Goal: Task Accomplishment & Management: Use online tool/utility

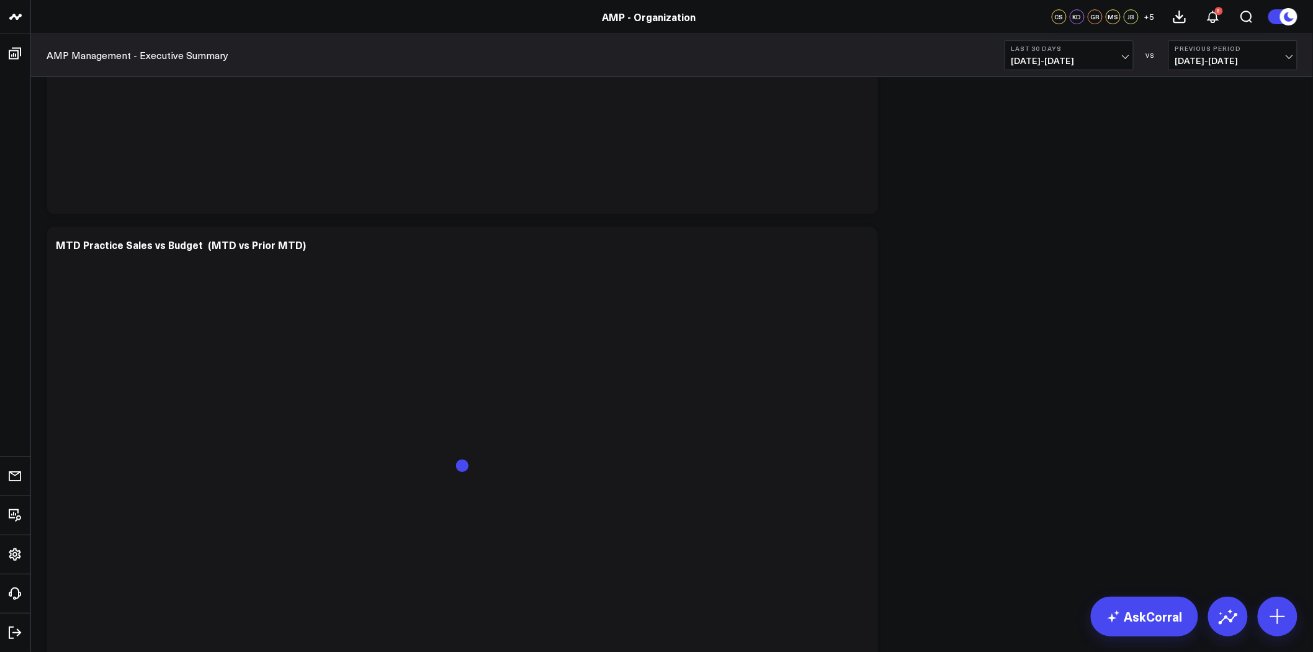
scroll to position [1799, 0]
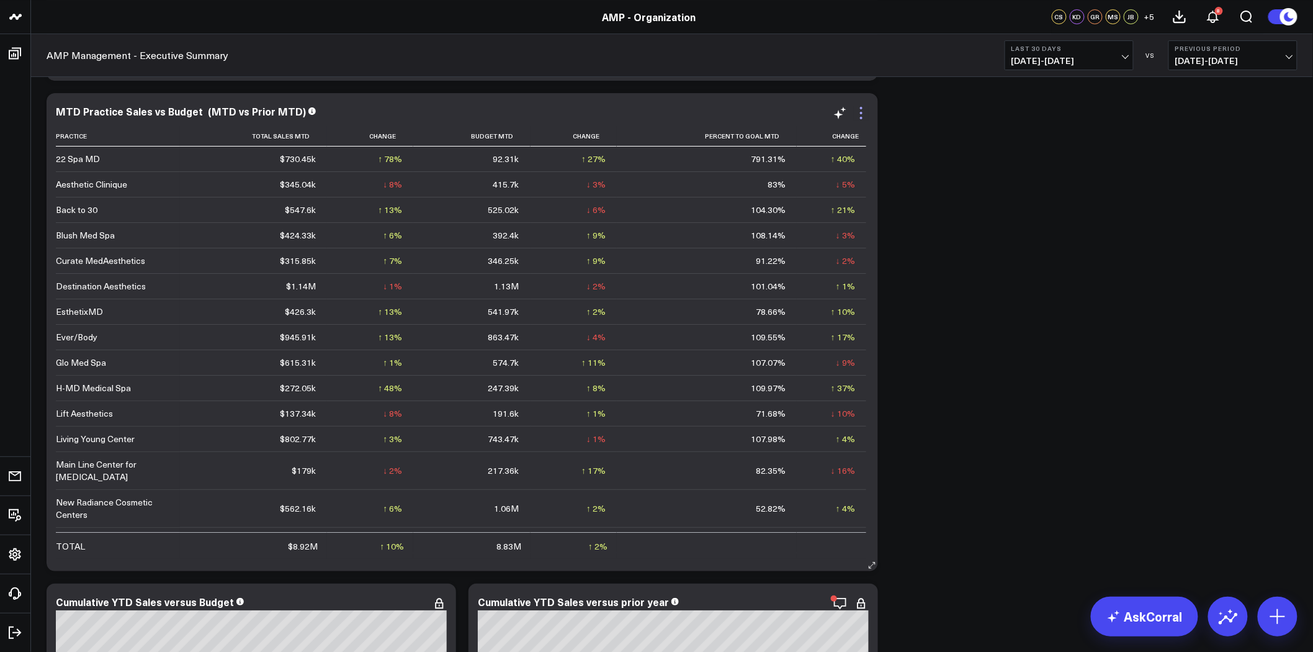
click at [859, 119] on icon at bounding box center [861, 112] width 15 height 15
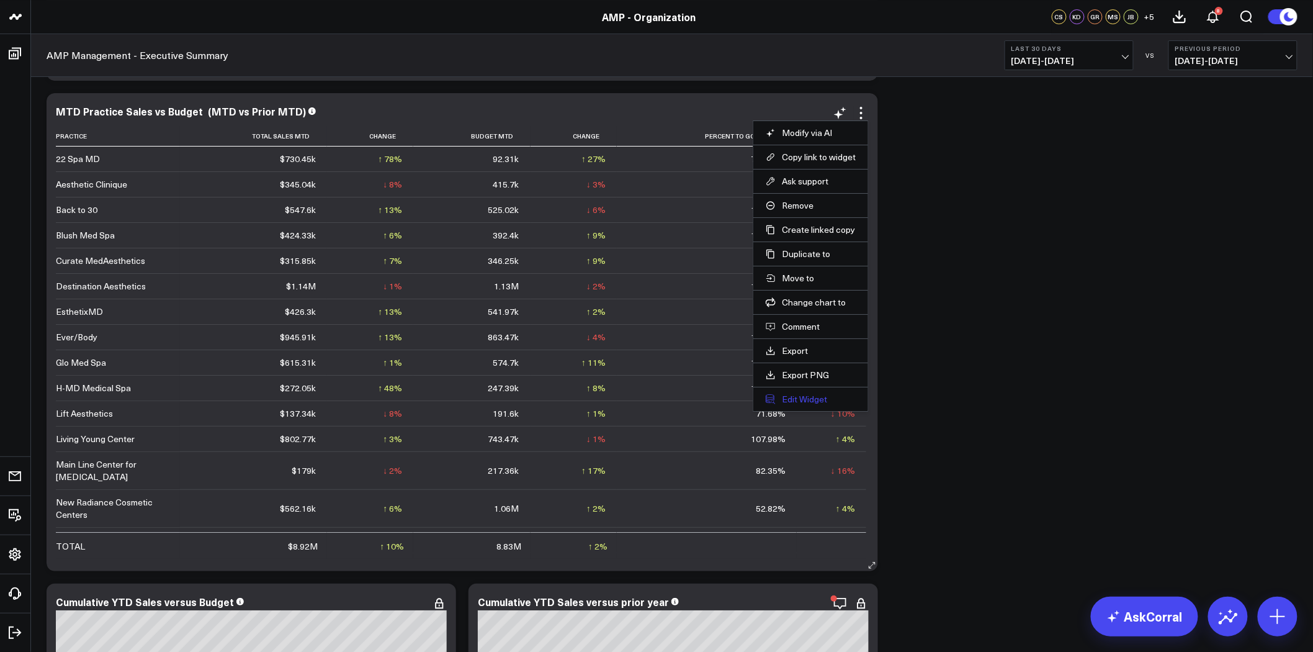
click at [815, 401] on button "Edit Widget" at bounding box center [811, 398] width 90 height 11
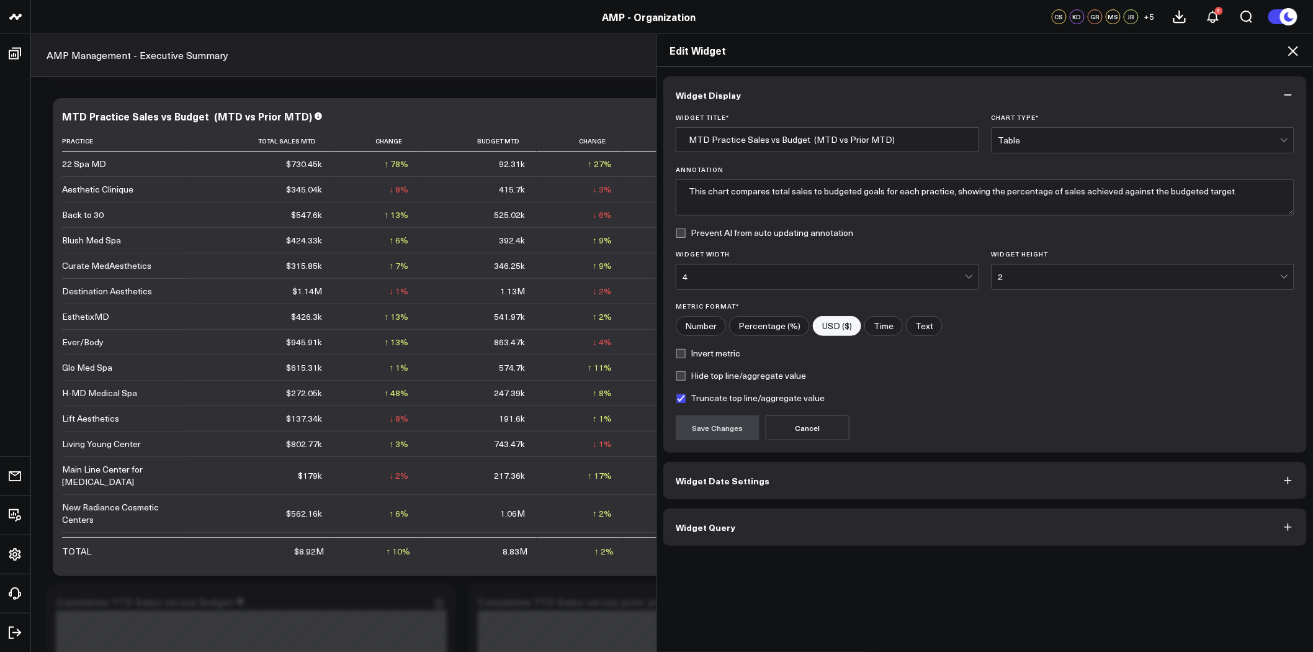
click at [786, 482] on button "Widget Date Settings" at bounding box center [984, 480] width 643 height 37
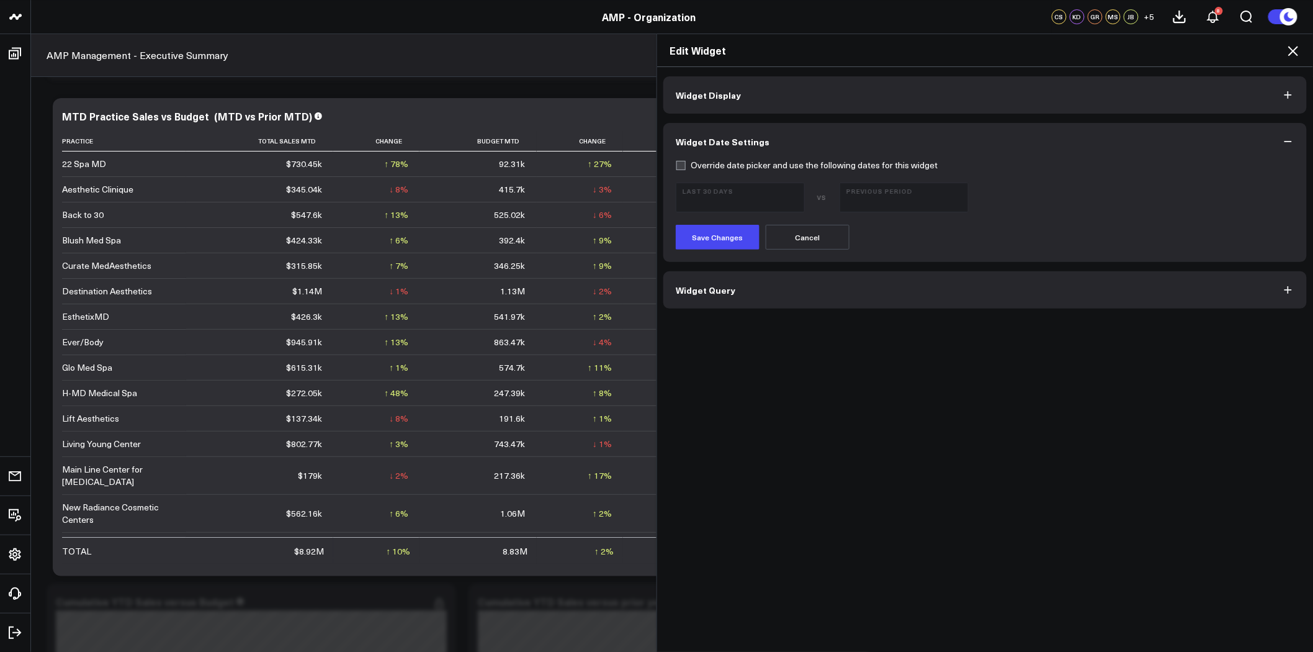
click at [1292, 50] on icon at bounding box center [1293, 51] width 10 height 10
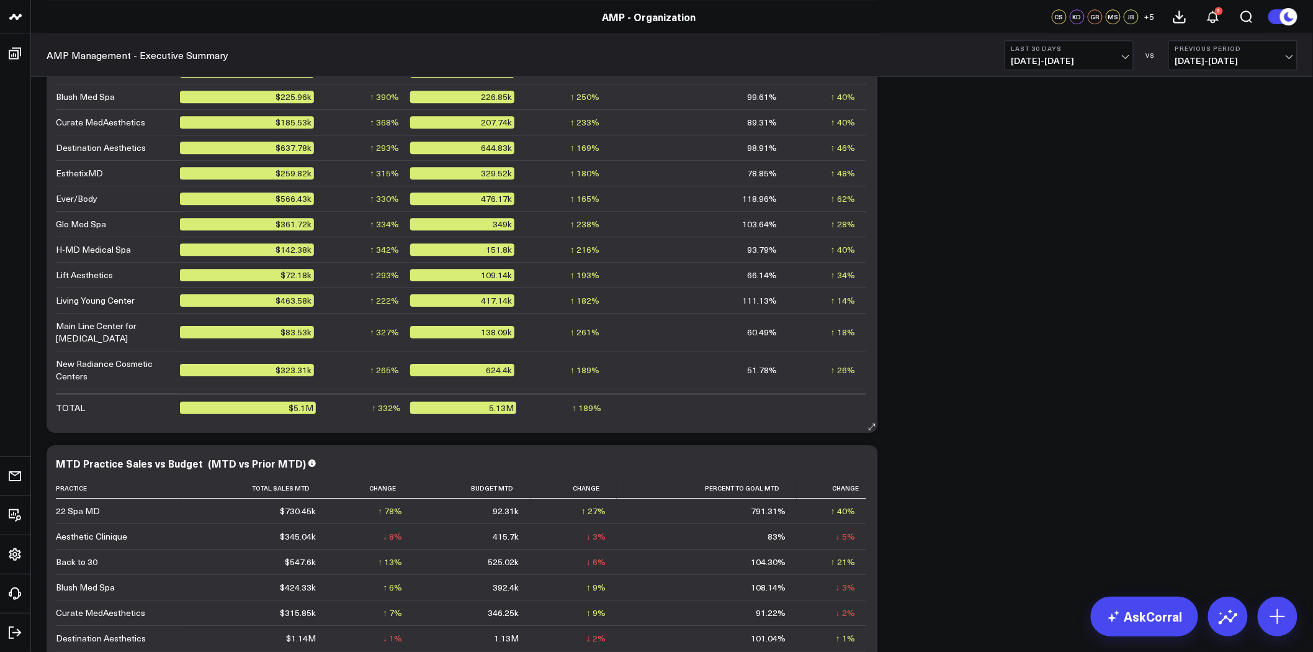
scroll to position [1241, 0]
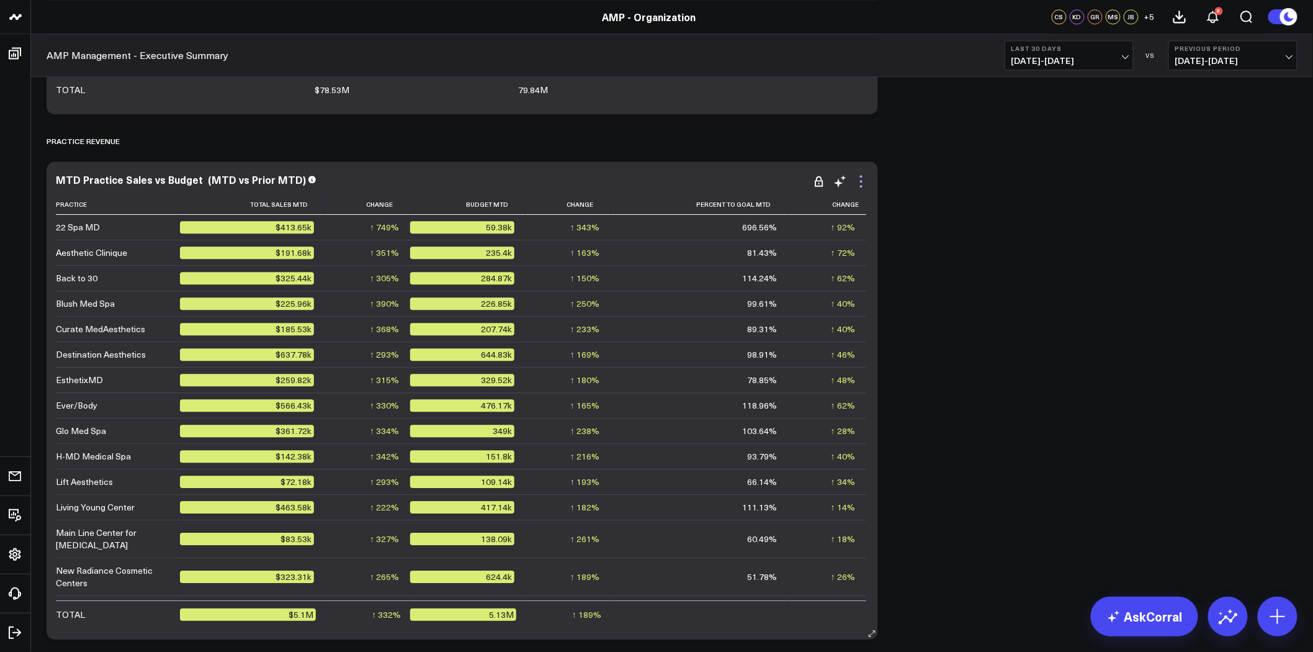
click at [861, 179] on icon at bounding box center [861, 181] width 15 height 15
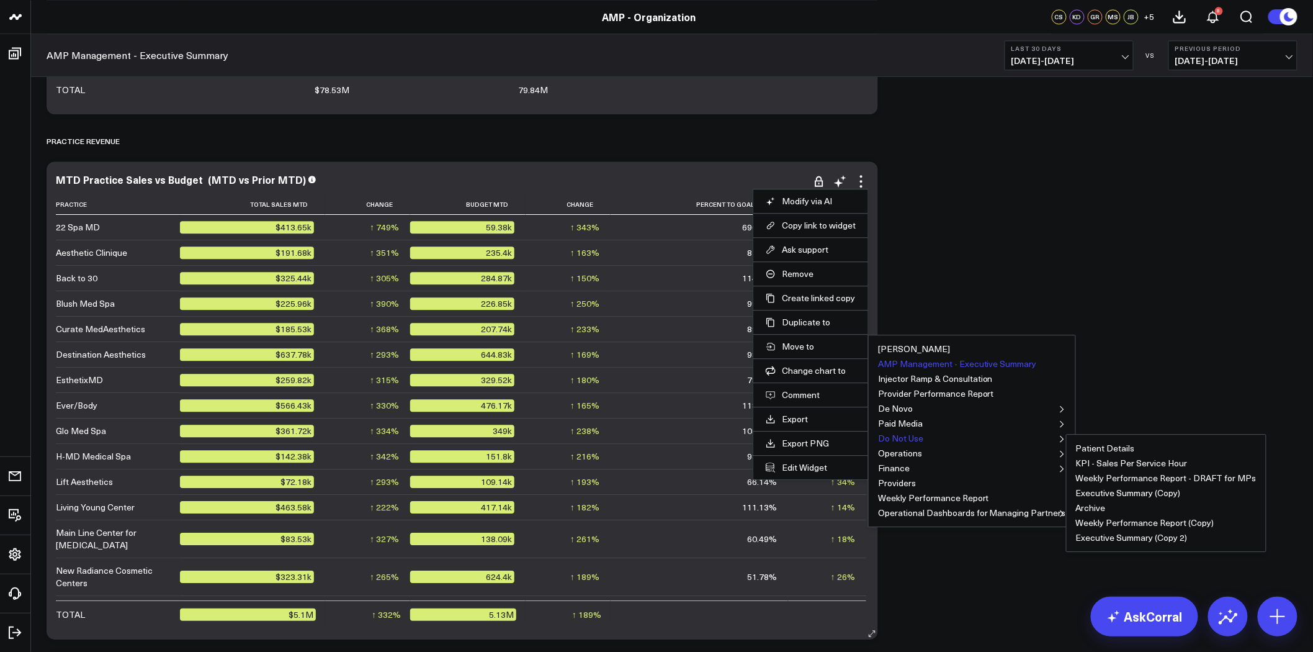
drag, startPoint x: 944, startPoint y: 361, endPoint x: 916, endPoint y: 439, distance: 83.6
click at [916, 439] on ul "[PERSON_NAME] Dashboard AMP Management - Executive Summary Injector Ramp & Cons…" at bounding box center [972, 430] width 208 height 192
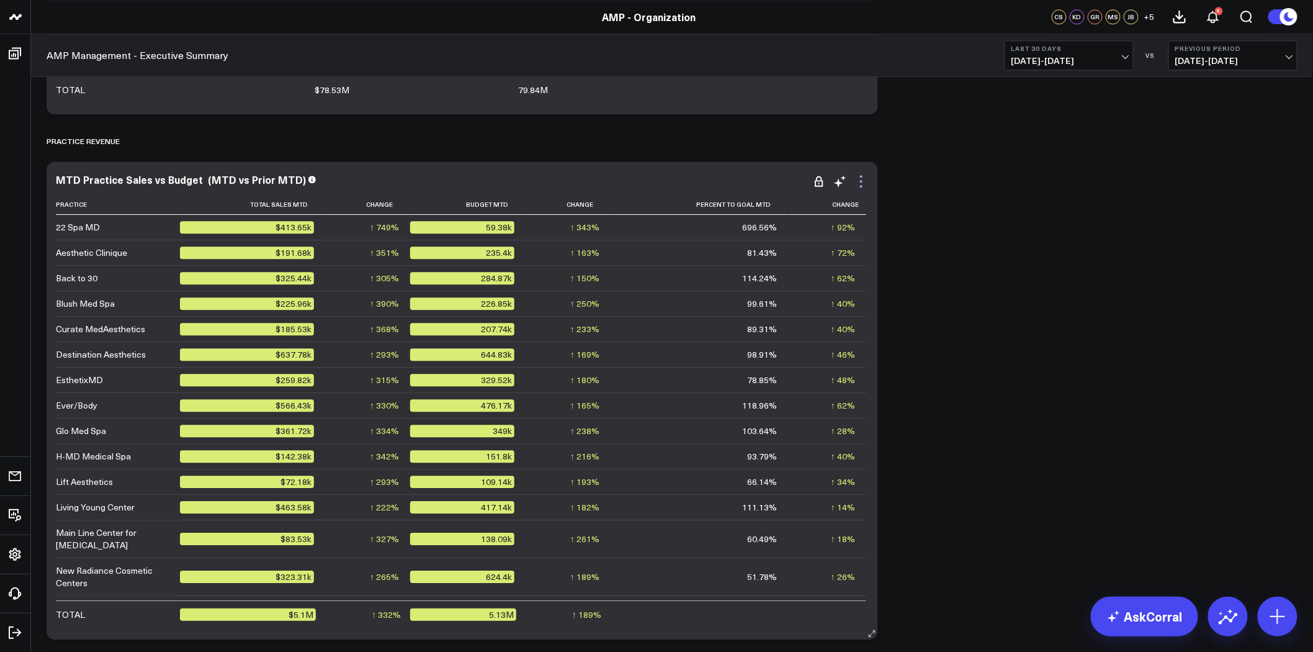
click at [863, 181] on icon at bounding box center [861, 181] width 15 height 15
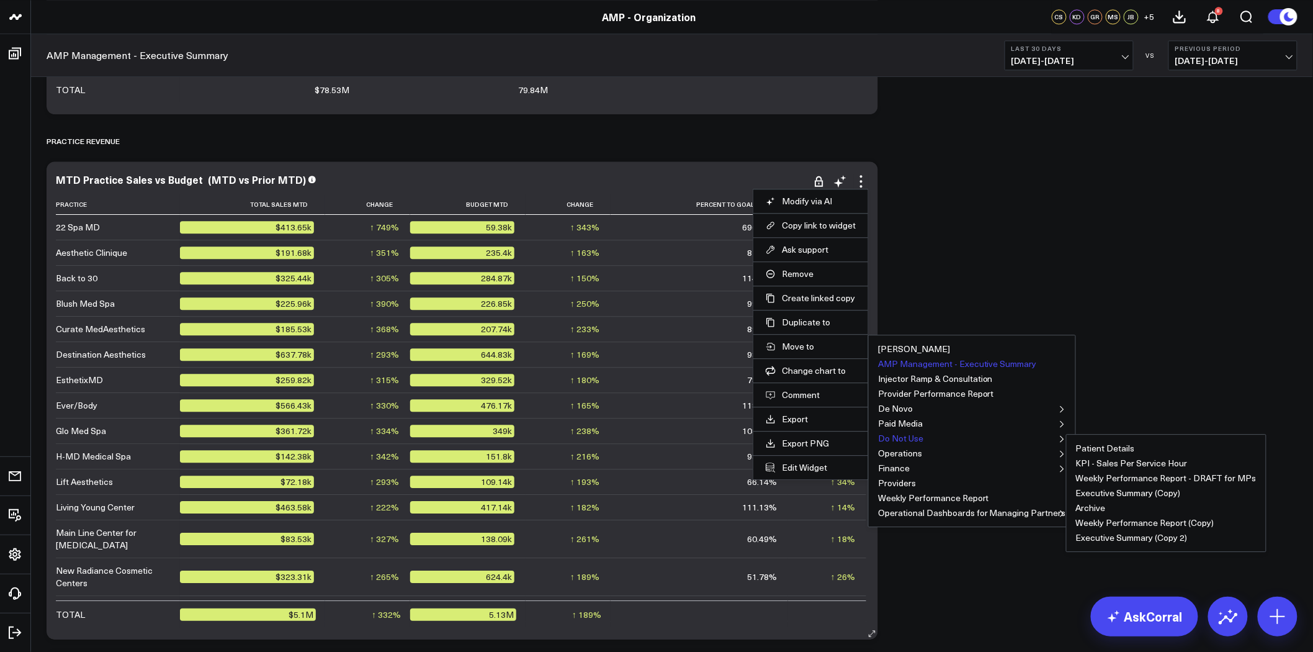
click at [898, 439] on button "Do Not Use" at bounding box center [900, 438] width 45 height 9
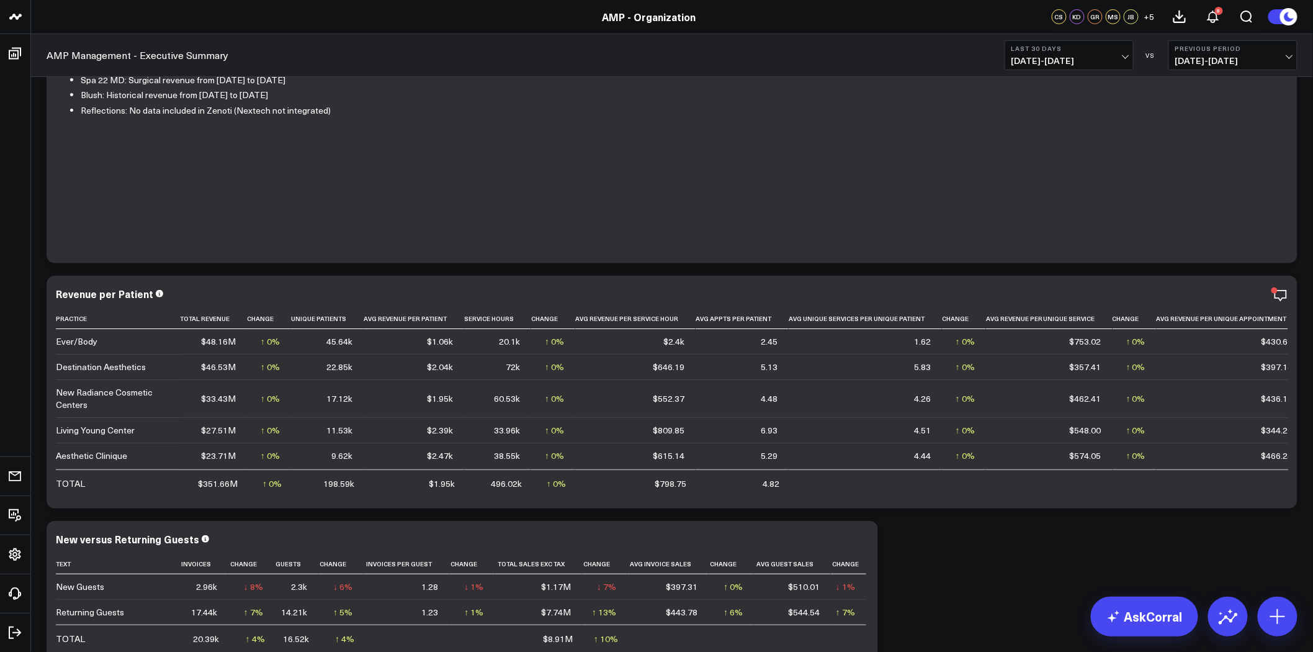
scroll to position [69, 0]
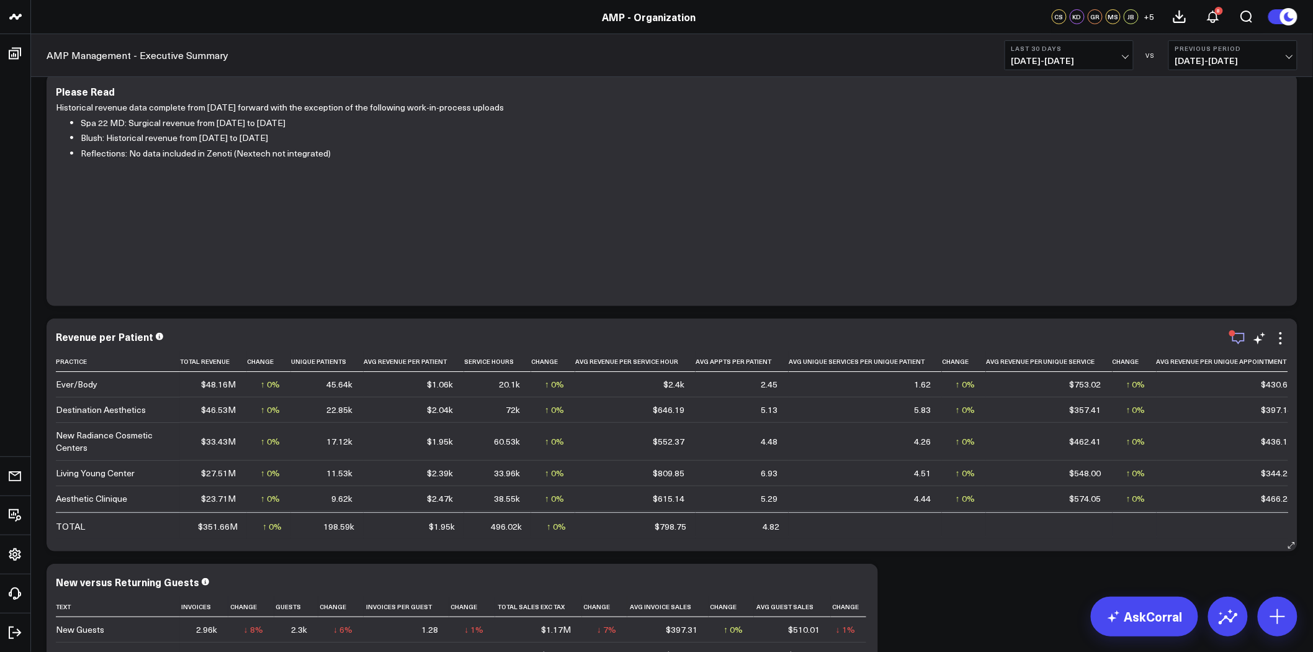
click at [1239, 338] on icon "button" at bounding box center [1238, 338] width 15 height 15
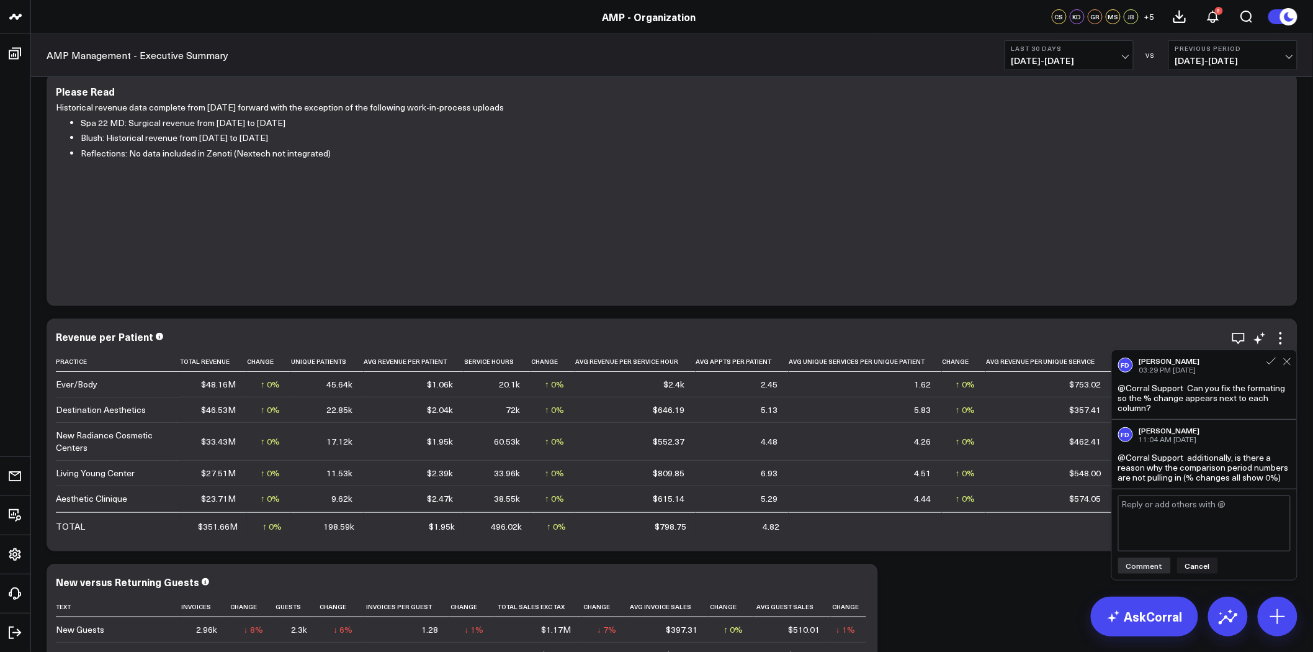
click at [1031, 335] on div "Revenue per Patient" at bounding box center [672, 336] width 1232 height 11
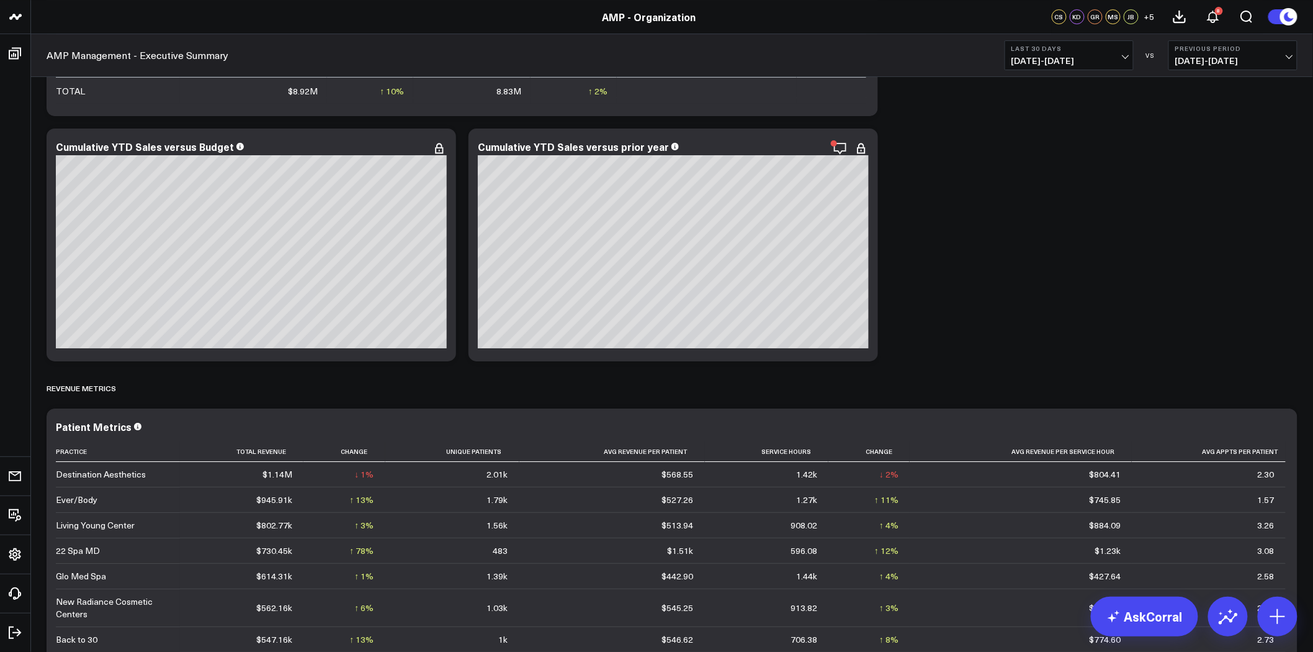
scroll to position [1723, 0]
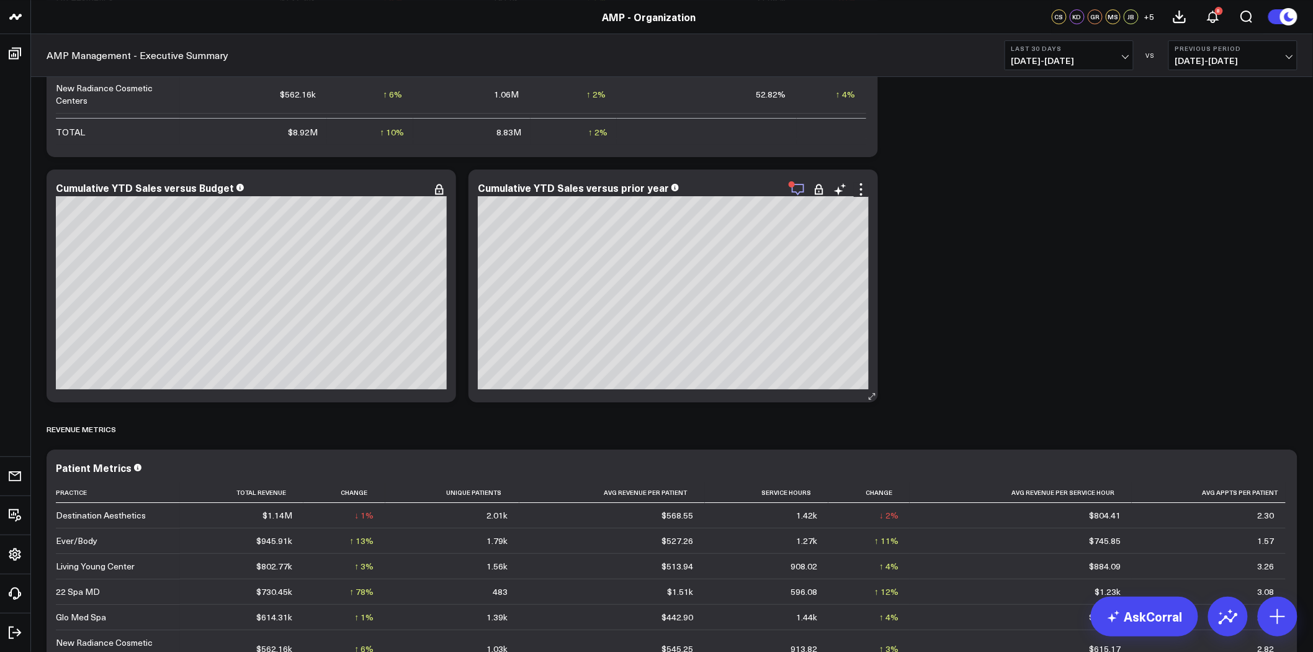
click at [799, 189] on icon "button" at bounding box center [798, 189] width 15 height 15
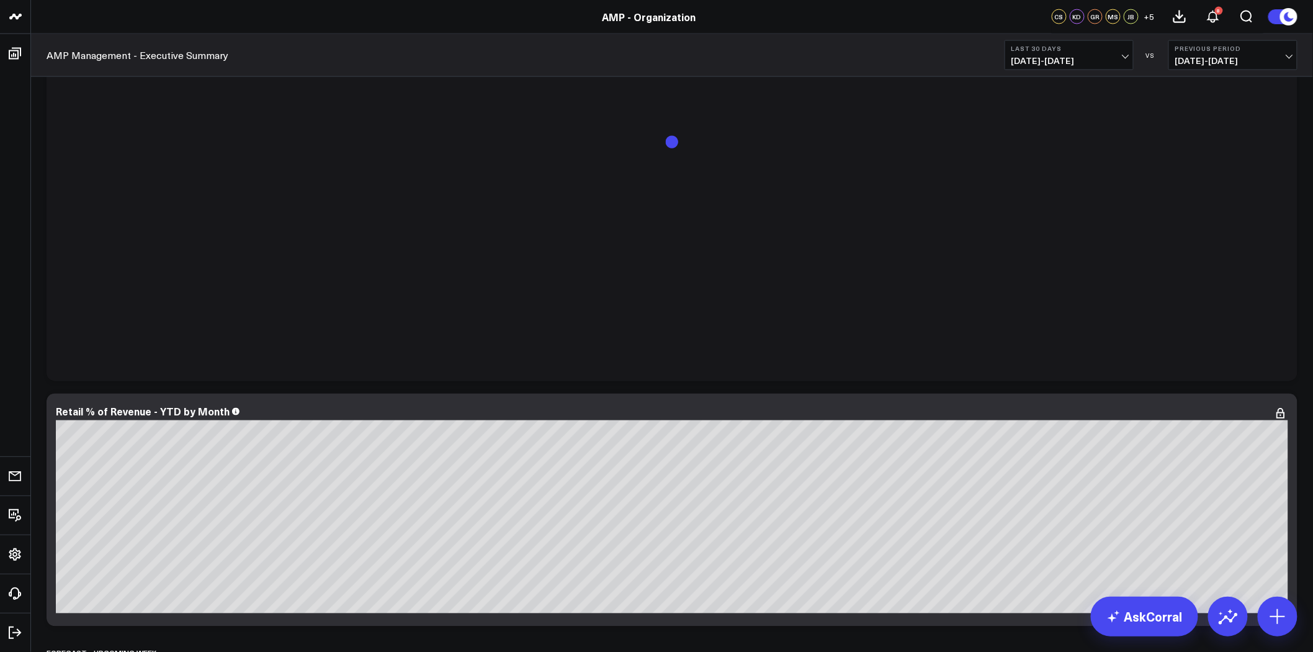
scroll to position [2895, 0]
